Goal: Check status: Check status

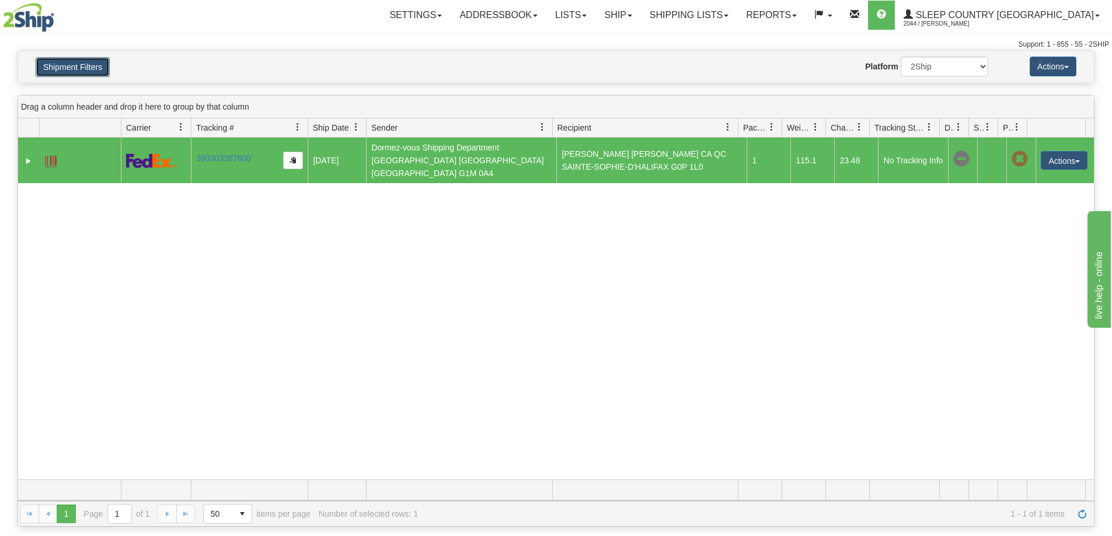
click at [83, 66] on button "Shipment Filters" at bounding box center [73, 67] width 74 height 20
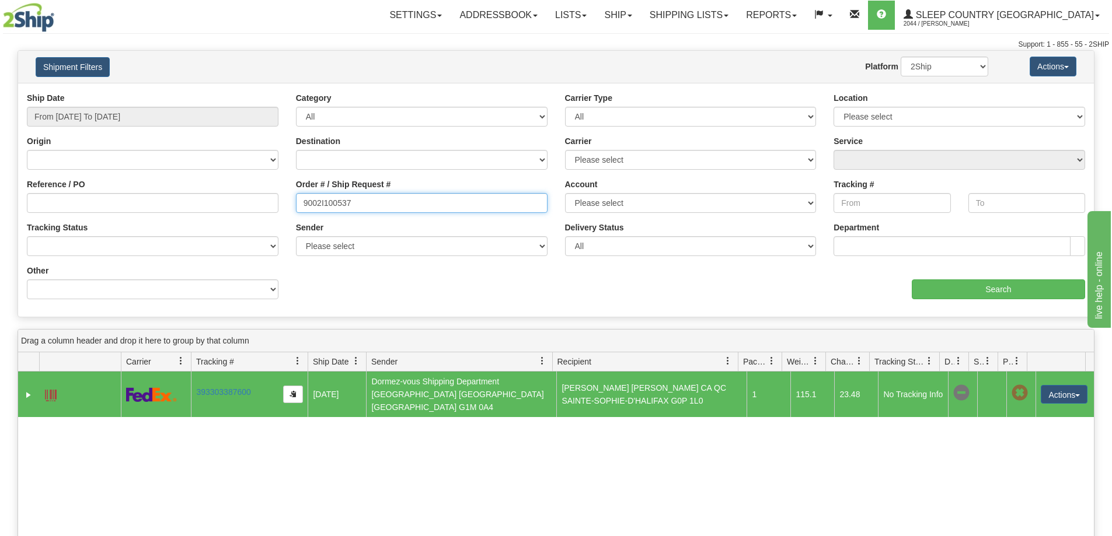
click at [417, 195] on input "9002I100537" at bounding box center [422, 203] width 252 height 20
paste input "0I008773"
type input "9000I008773"
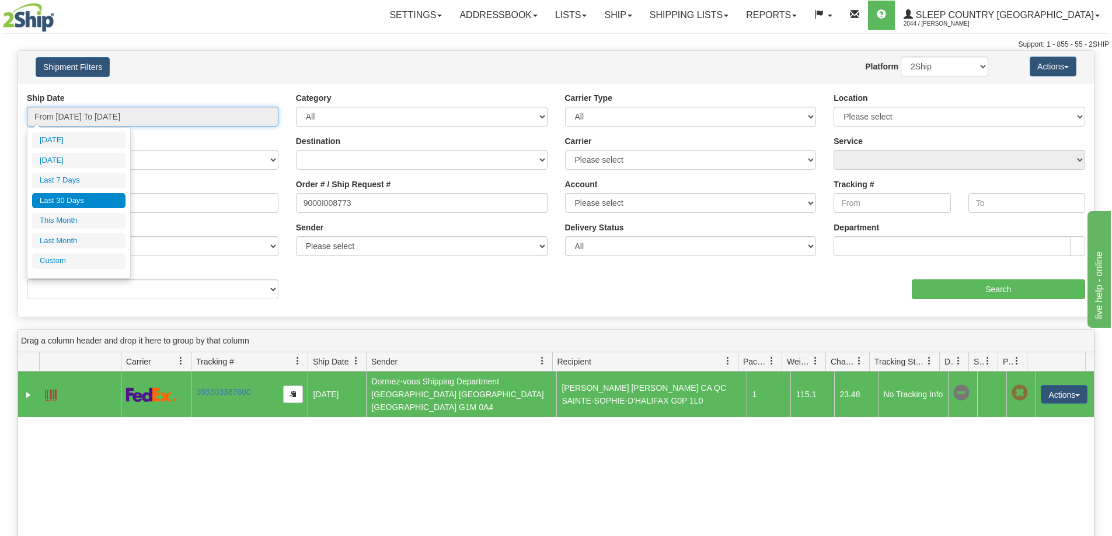
click at [211, 107] on input "From [DATE] To [DATE]" at bounding box center [153, 117] width 252 height 20
click at [90, 200] on li "Last 30 Days" at bounding box center [78, 201] width 93 height 16
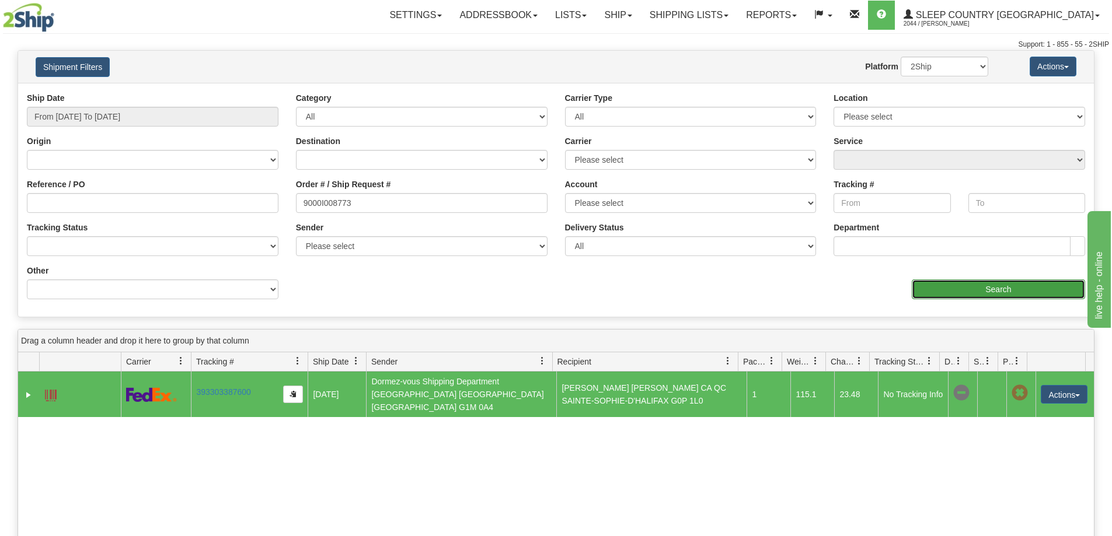
click at [964, 290] on input "Search" at bounding box center [998, 290] width 173 height 20
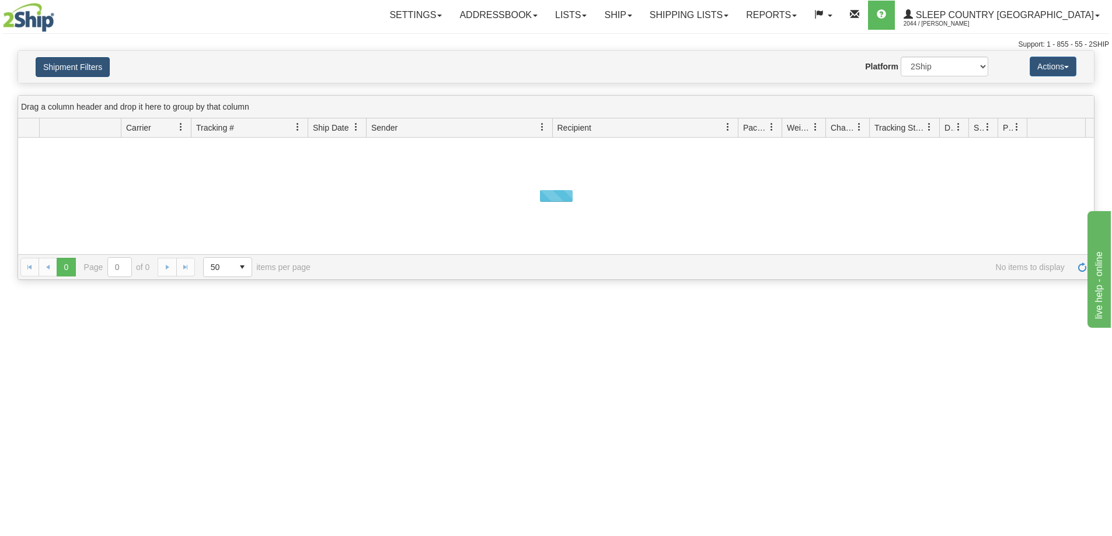
click at [60, 72] on button "Shipment Filters" at bounding box center [73, 67] width 74 height 20
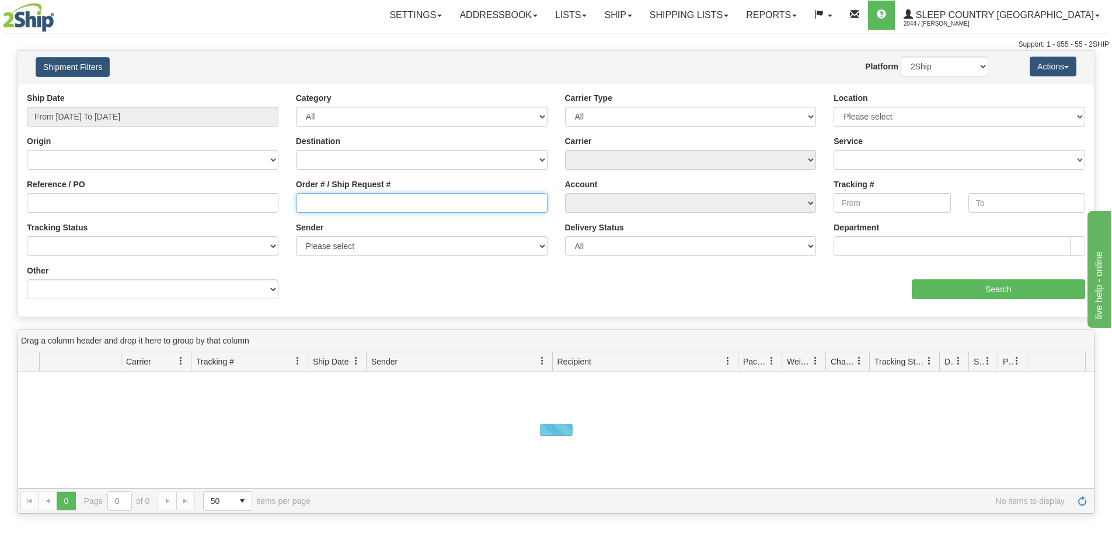
click at [348, 212] on input "Order # / Ship Request #" at bounding box center [422, 203] width 252 height 20
paste input "9007I105856"
type input "9007I105856"
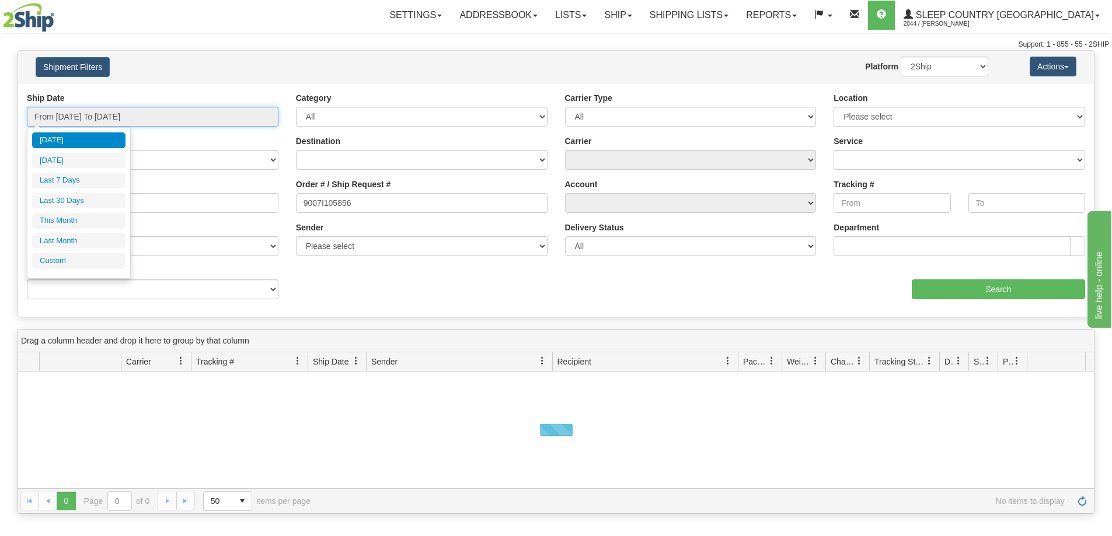
click at [201, 112] on input "From 09/22/2025 To 09/23/2025" at bounding box center [153, 117] width 252 height 20
click at [83, 196] on li "Last 30 Days" at bounding box center [78, 201] width 93 height 16
type input "From 08/25/2025 To 09/23/2025"
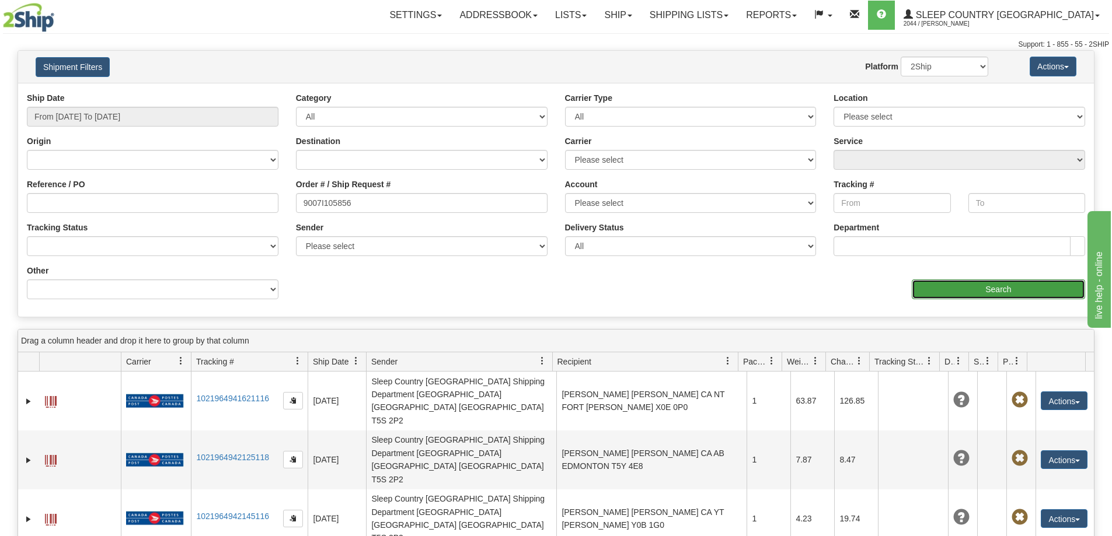
click at [979, 294] on input "Search" at bounding box center [998, 290] width 173 height 20
